Goal: Task Accomplishment & Management: Manage account settings

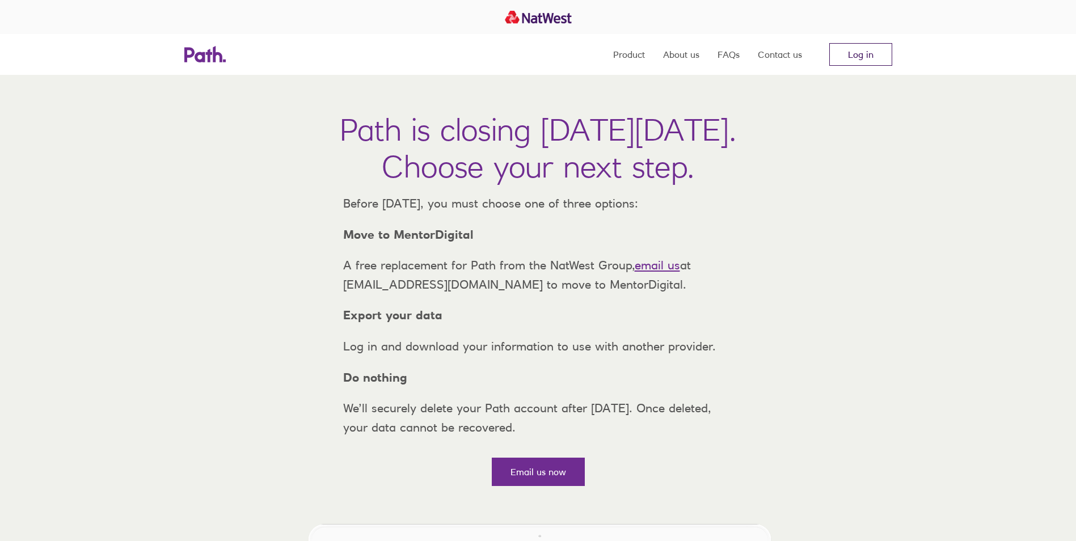
click at [852, 56] on link "Log in" at bounding box center [860, 54] width 63 height 23
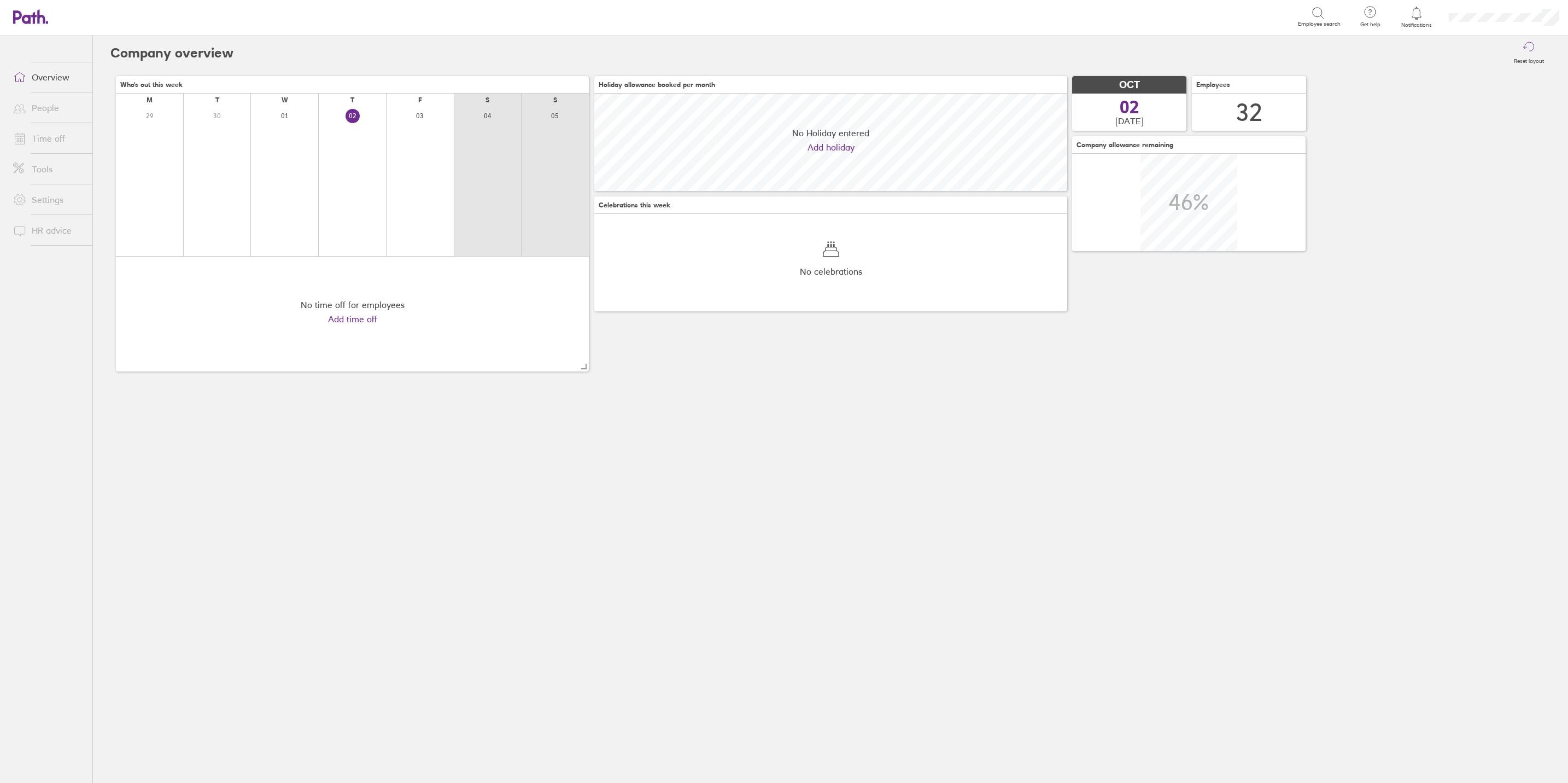
scroll to position [96, 472]
click at [40, 133] on link "Time off" at bounding box center [48, 138] width 88 height 22
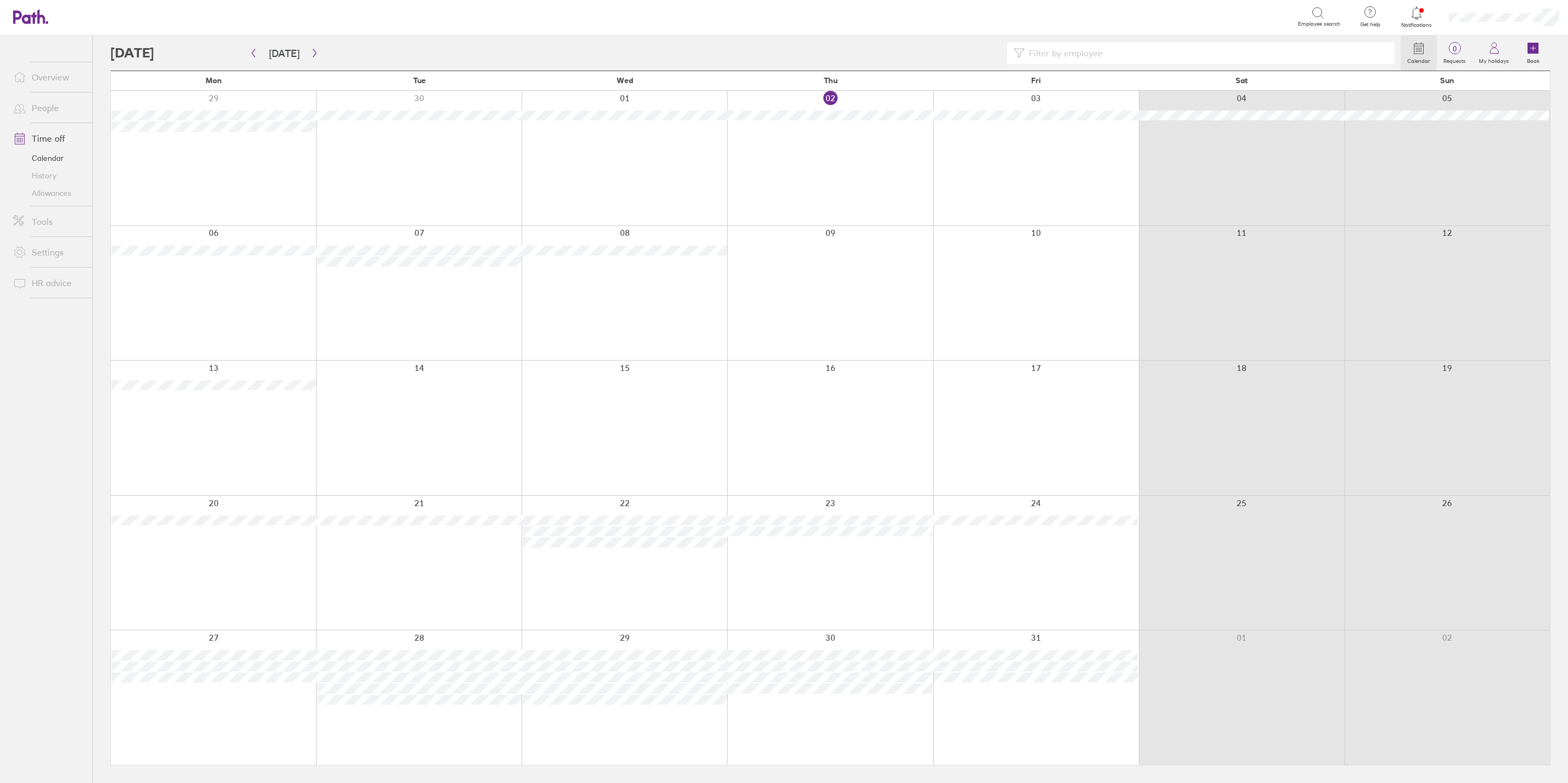
click at [39, 104] on link "People" at bounding box center [48, 107] width 88 height 22
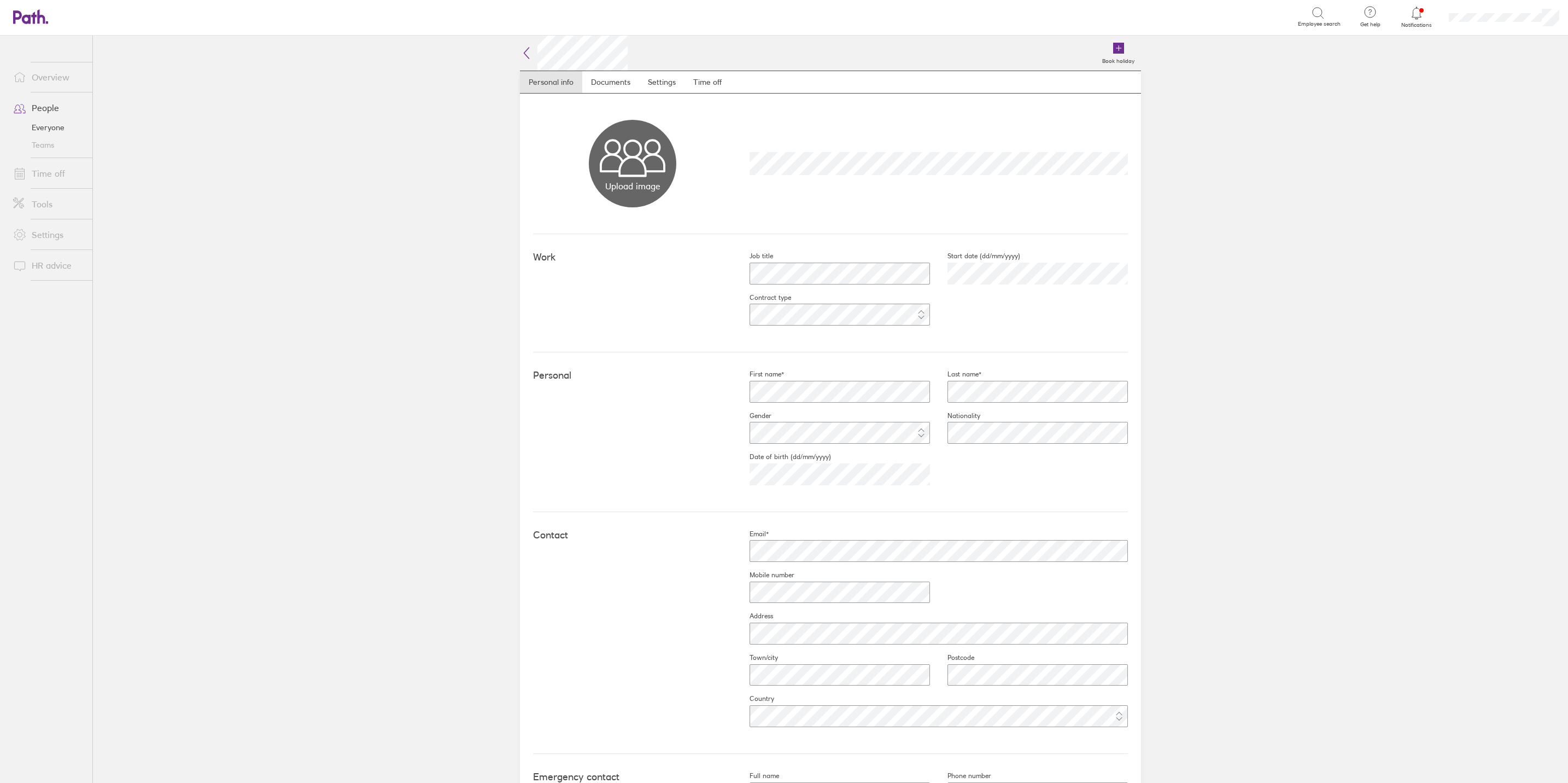
click at [44, 107] on link "People" at bounding box center [48, 107] width 88 height 22
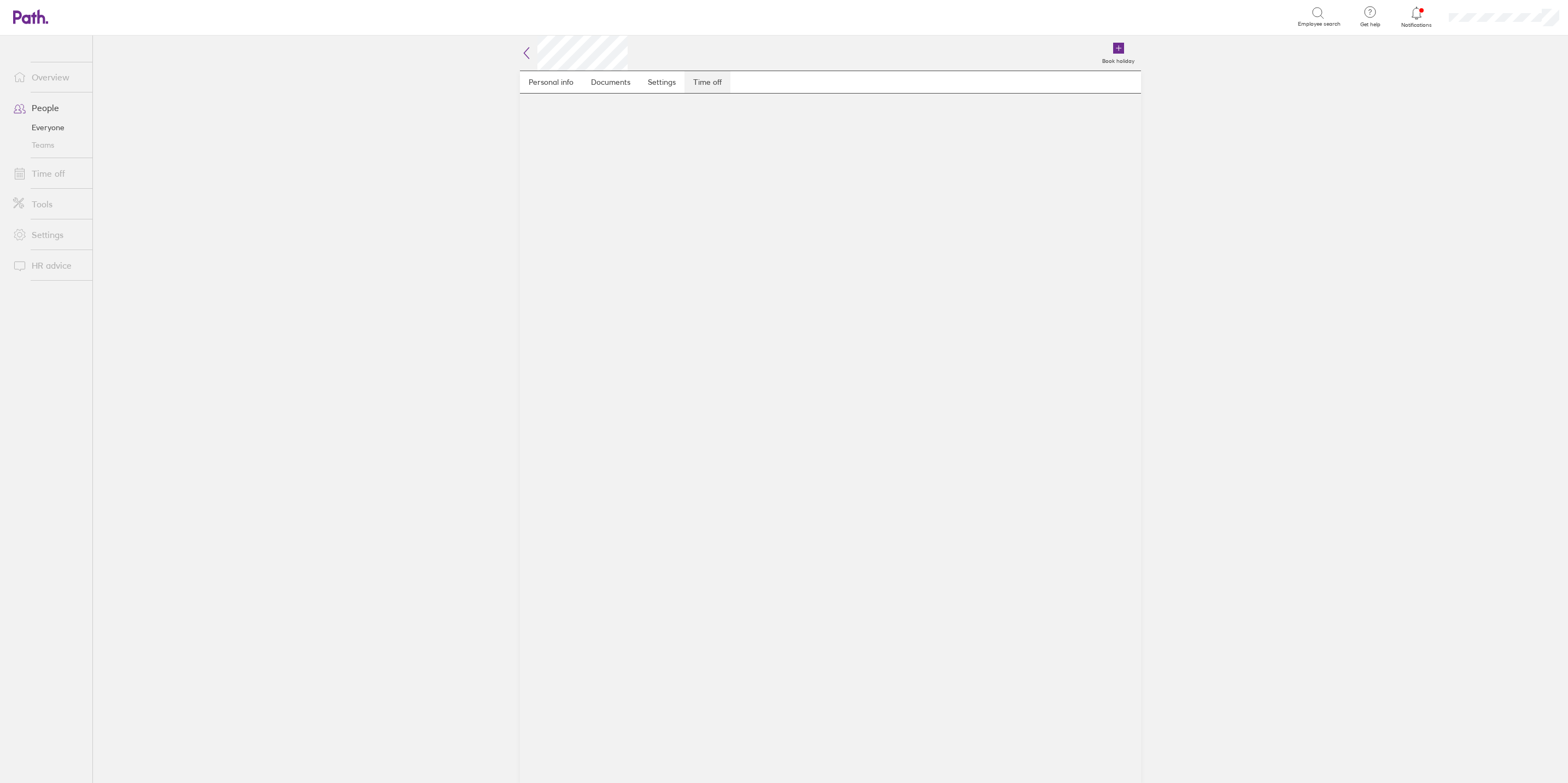
click at [700, 79] on link "Time off" at bounding box center [707, 82] width 46 height 22
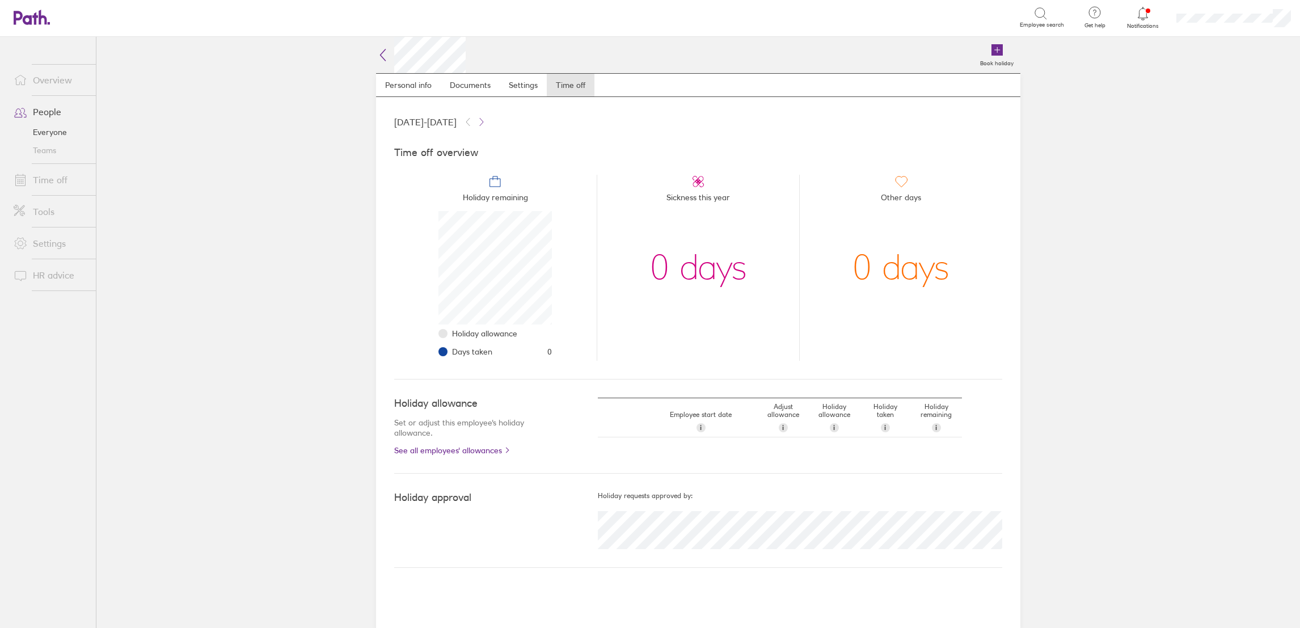
scroll to position [113, 113]
